Goal: Find contact information: Find contact information

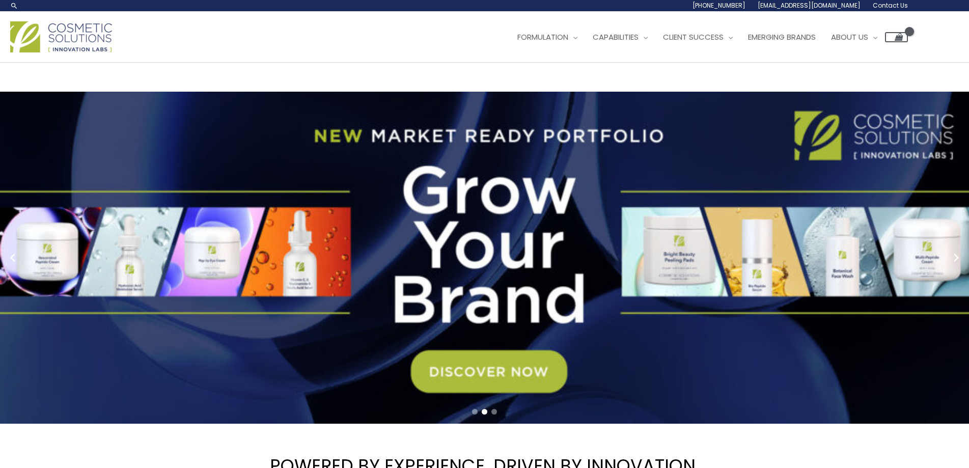
click at [882, 8] on span "Contact Us" at bounding box center [890, 5] width 35 height 9
drag, startPoint x: 715, startPoint y: 2, endPoint x: 862, endPoint y: 9, distance: 146.8
click at [862, 9] on div "1.888.883.0540 info@naturalskincare.com Contact Us" at bounding box center [629, 5] width 555 height 11
copy ul "1.888.883.0540 info@naturalskincare.com"
